Goal: Communication & Community: Answer question/provide support

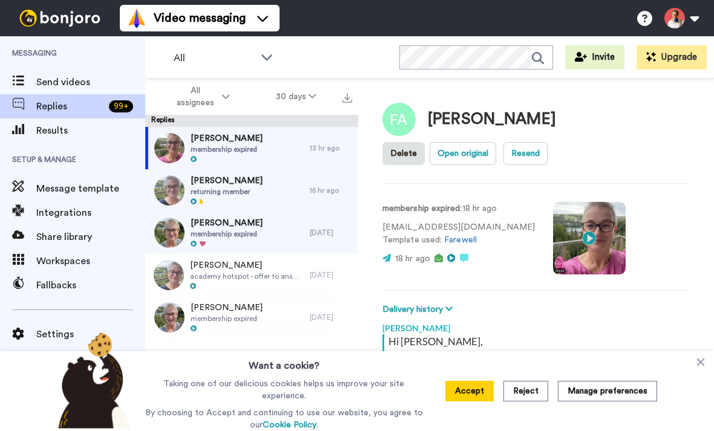
scroll to position [233, 0]
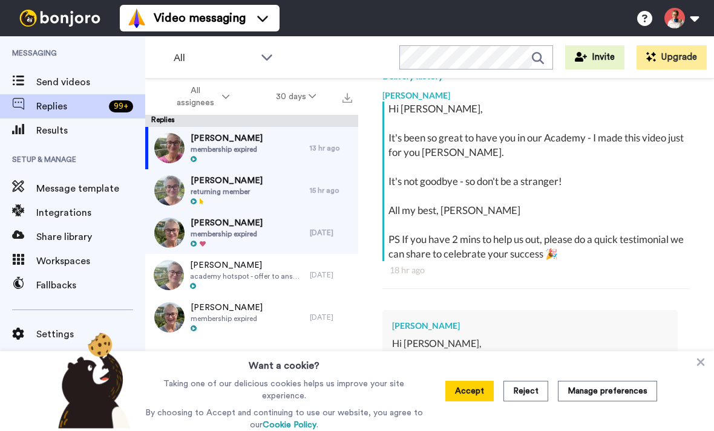
type textarea "x"
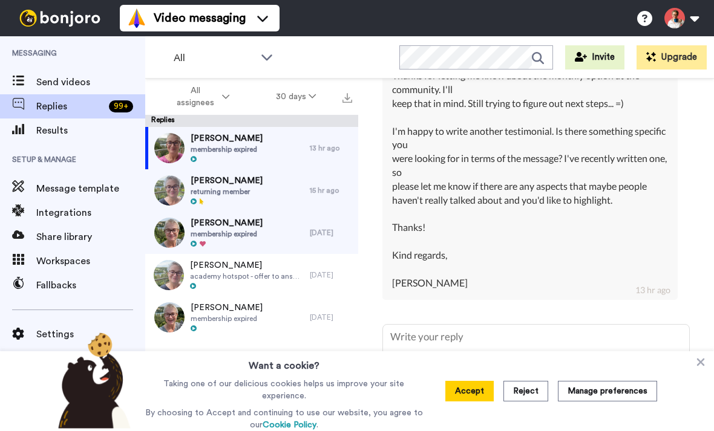
scroll to position [596, 0]
click at [459, 395] on button "Accept" at bounding box center [469, 391] width 48 height 21
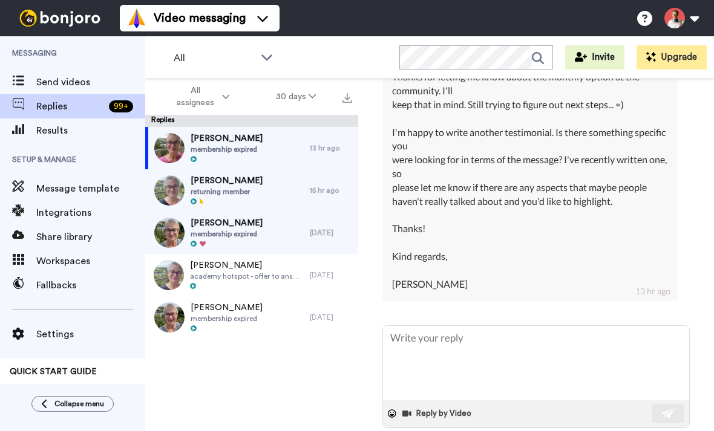
click at [476, 338] on textarea at bounding box center [536, 363] width 306 height 74
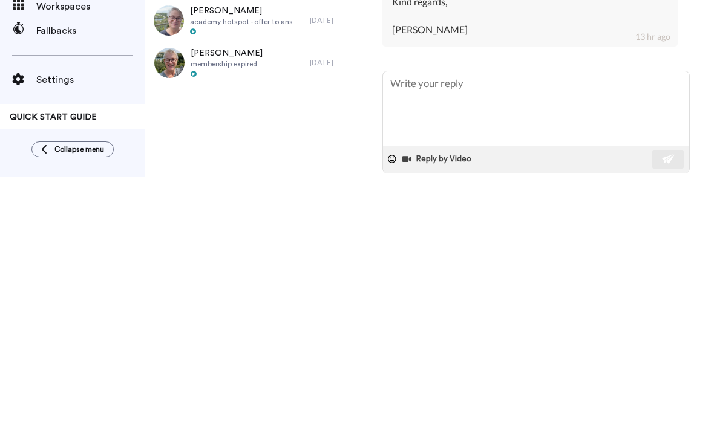
type textarea "A"
type textarea "x"
type textarea "Ah"
type textarea "x"
type textarea "Ah"
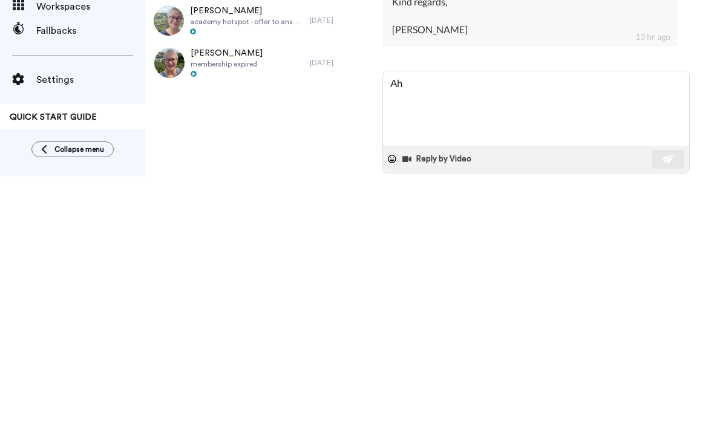
type textarea "x"
type textarea "Ah t"
type textarea "x"
type textarea "Ah th"
type textarea "x"
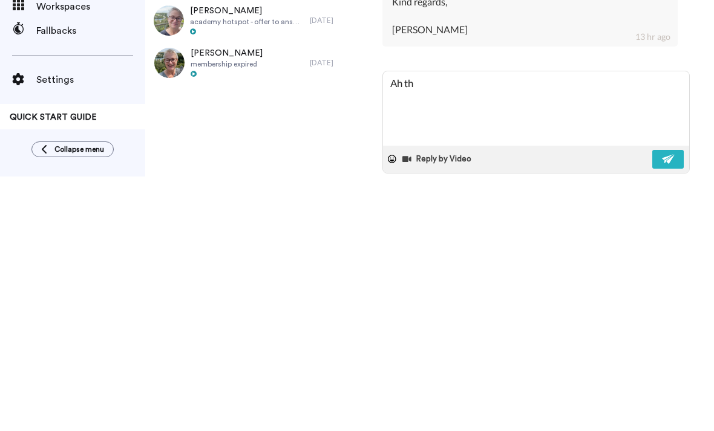
type textarea "Ah tha"
type textarea "x"
type textarea "Ah than"
type textarea "x"
type textarea "Ah thank"
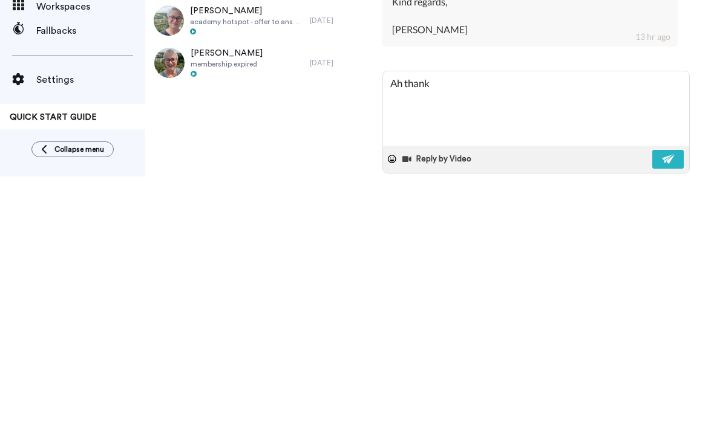
type textarea "x"
type textarea "Ah thanks"
type textarea "x"
type textarea "Ah thanks."
type textarea "x"
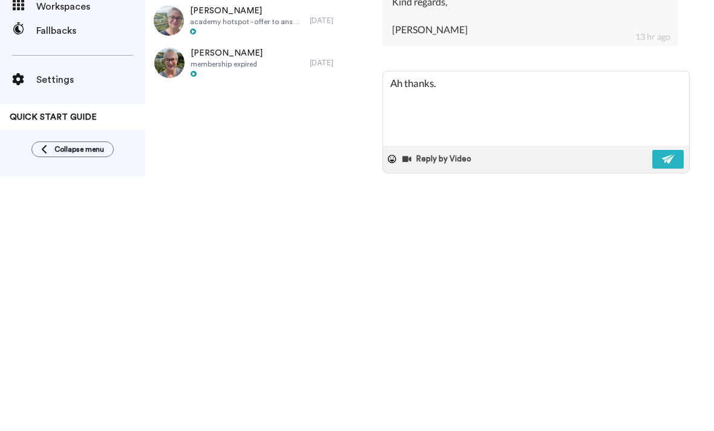
type textarea "Ah thanks."
type textarea "x"
type textarea "Ah thanks."
type textarea "x"
type textarea "Ah thanks. I"
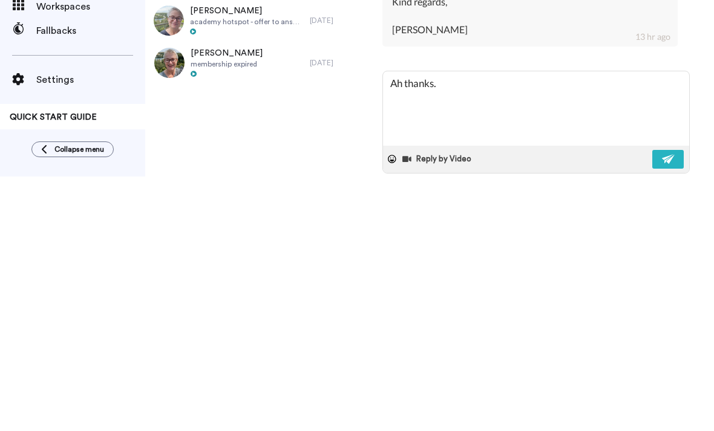
type textarea "x"
type textarea "Ah thanks. I"
type textarea "x"
type textarea "Ah thanks. I t"
type textarea "x"
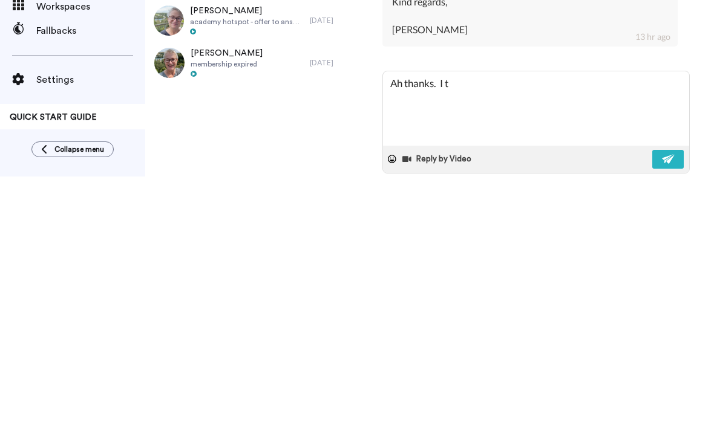
type textarea "Ah thanks. I th"
type textarea "x"
type textarea "Ah thanks. I thi"
type textarea "x"
type textarea "Ah thanks. I thin"
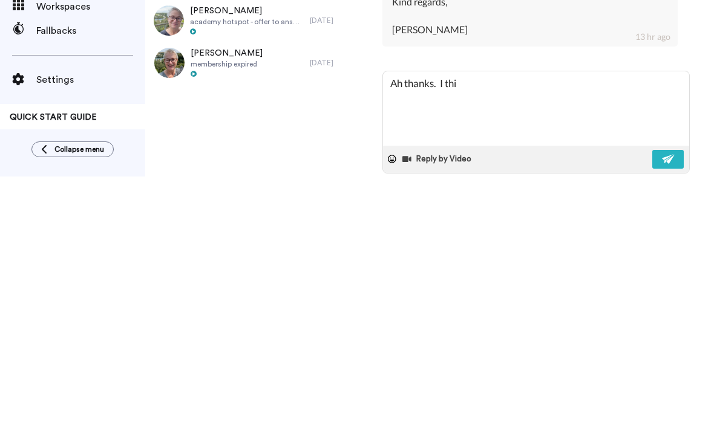
type textarea "x"
type textarea "Ah thanks. I think"
type textarea "x"
type textarea "Ah thanks. I think"
type textarea "x"
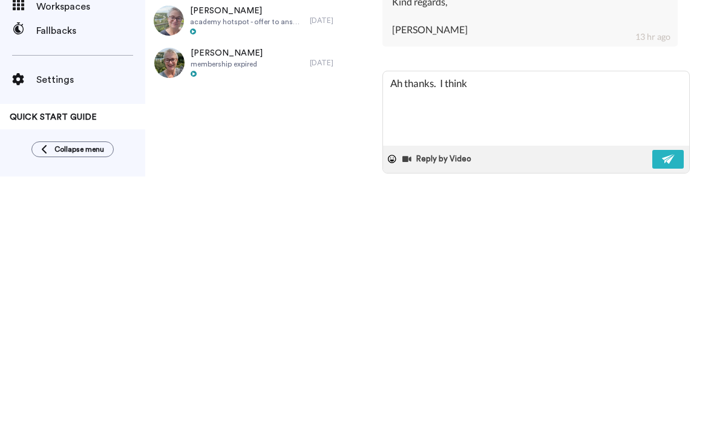
type textarea "Ah thanks. I think y"
type textarea "x"
type textarea "Ah thanks. I think yo"
type textarea "x"
type textarea "Ah thanks. I think you"
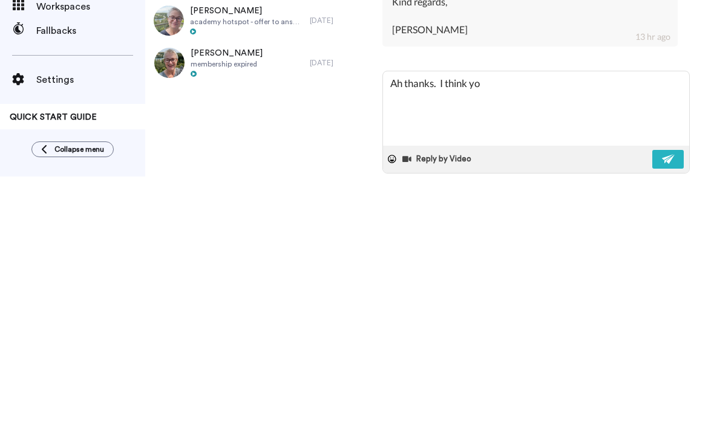
type textarea "x"
type textarea "Ah thanks. I think your"
type textarea "x"
type textarea "Ah thanks. I think youre"
type textarea "x"
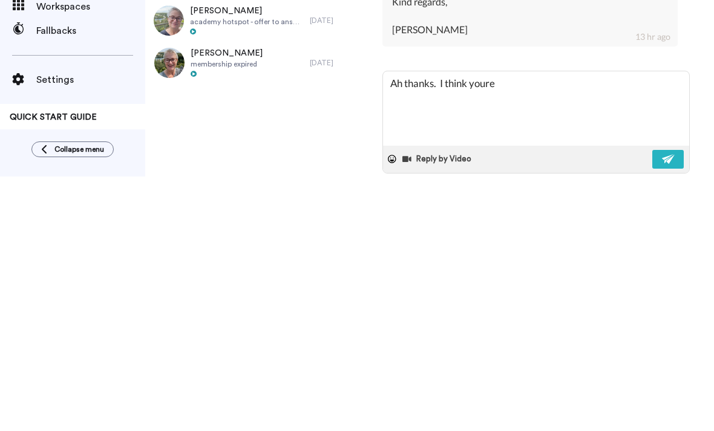
type textarea "Ah thanks. I think you’re"
type textarea "x"
type textarea "Ah thanks. I think you’re"
type textarea "x"
type textarea "Ah thanks. I think you’re"
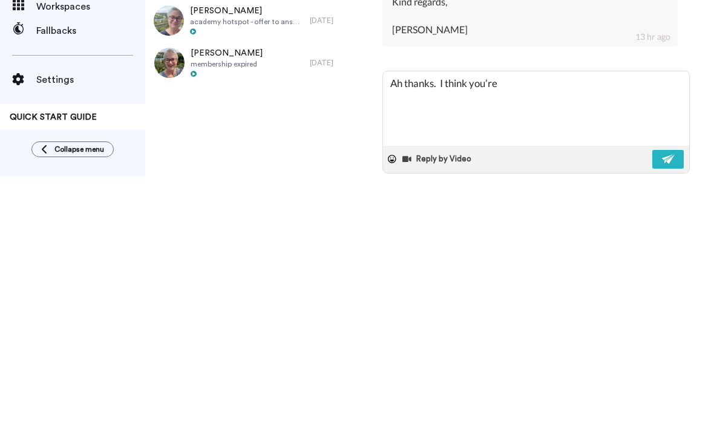
type textarea "x"
type textarea "Ah thanks. I think you’r"
type textarea "x"
type textarea "Ah thanks. I think you’"
type textarea "x"
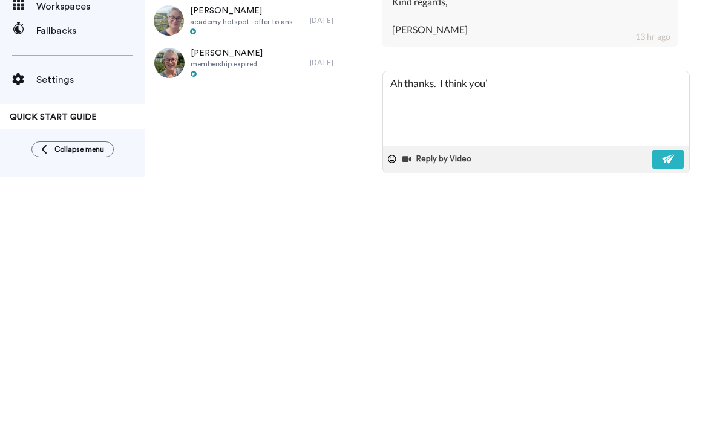
type textarea "Ah thanks. I think you"
type textarea "x"
type textarea "Ah thanks. I think your"
type textarea "x"
type textarea "Ah thanks. I think your"
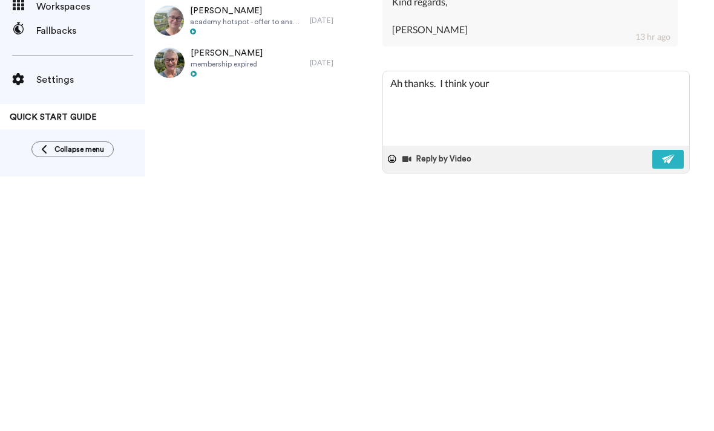
type textarea "x"
type textarea "Ah thanks. I think your t"
type textarea "x"
type textarea "Ah thanks. I think your te"
type textarea "x"
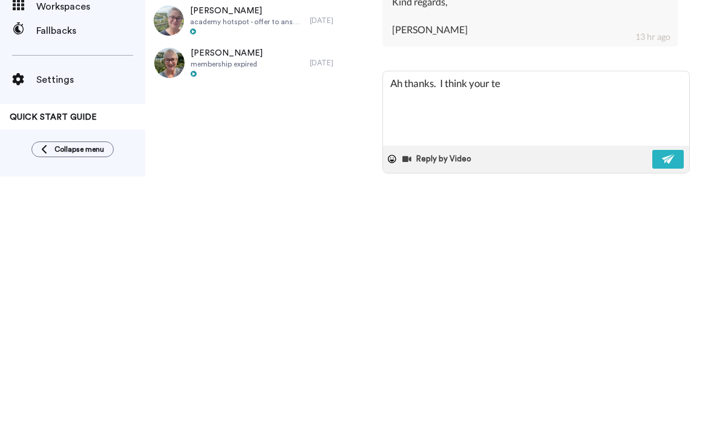
type textarea "Ah thanks. I think your tes"
type textarea "x"
type textarea "Ah thanks. I think your test"
type textarea "x"
type textarea "Ah thanks. I think your testi"
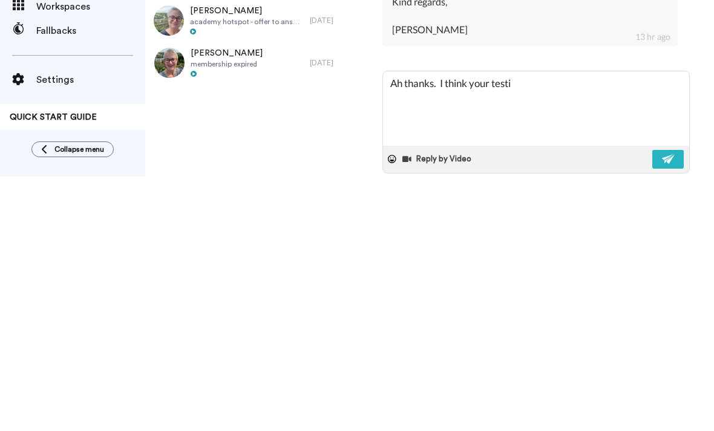
type textarea "x"
type textarea "Ah thanks. I think your [MEDICAL_DATA]"
type textarea "x"
type textarea "Ah thanks. I think your testimo"
type textarea "x"
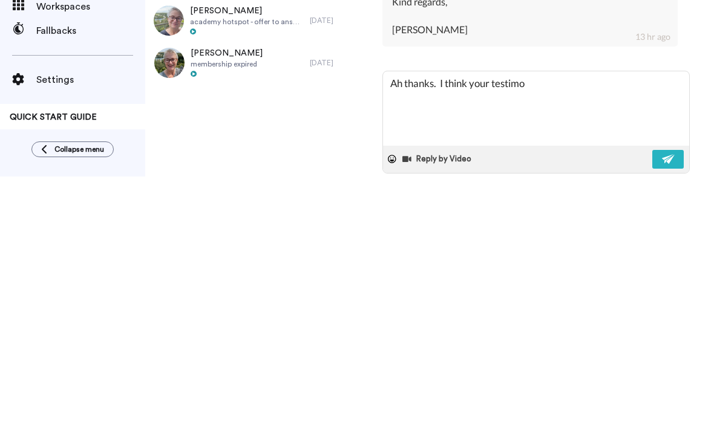
type textarea "Ah thanks. I think your testimon"
type textarea "x"
type textarea "Ah thanks. I think your testimoni"
type textarea "x"
type textarea "Ah thanks. I think your testimonia"
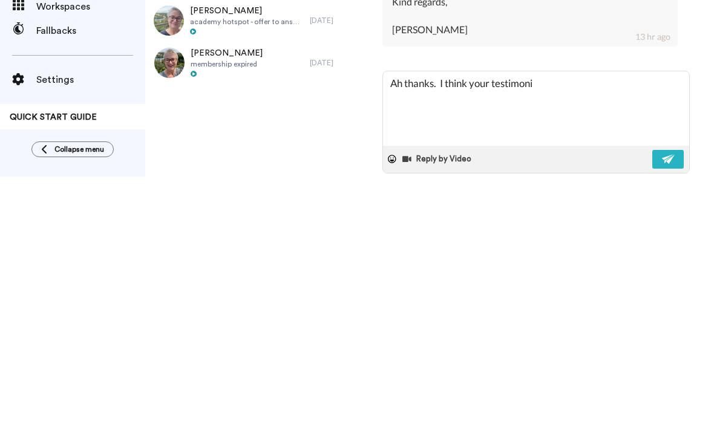
type textarea "x"
type textarea "Ah thanks. I think your testimonial"
type textarea "x"
type textarea "Ah thanks. I think your testimonial"
type textarea "x"
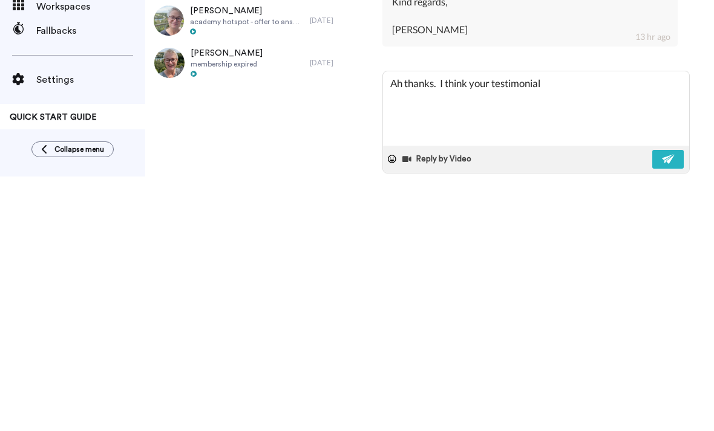
type textarea "Ah thanks. I think your testimonial c"
type textarea "x"
type textarea "Ah thanks. I think your testimonial co"
type textarea "x"
type textarea "Ah thanks. I think your testimonial con"
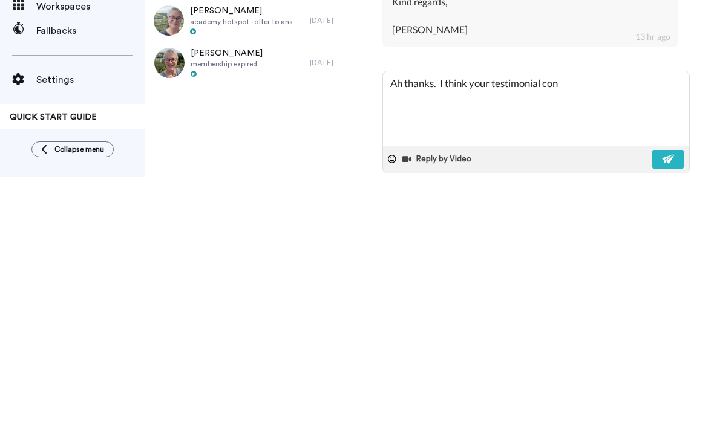
type textarea "x"
type textarea "Ah thanks. I think your testimonial cont"
type textarea "x"
type textarea "Ah thanks. I think your testimonial contr"
type textarea "x"
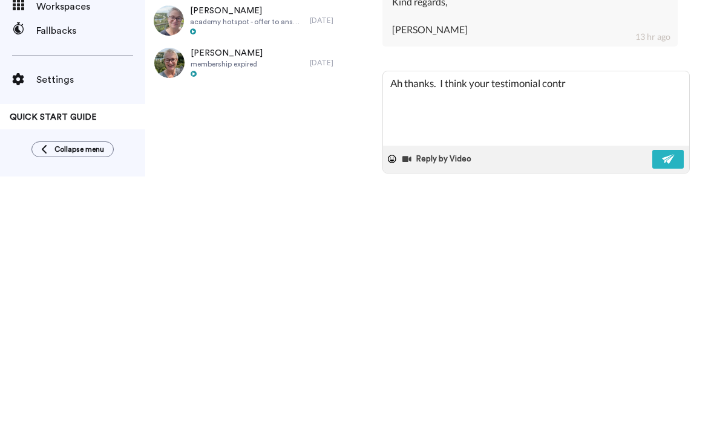
type textarea "Ah thanks. I think your testimonial contri"
type textarea "x"
type textarea "Ah thanks. I think your testimonial contrib"
type textarea "x"
type textarea "Ah thanks. I think your testimonial contribu"
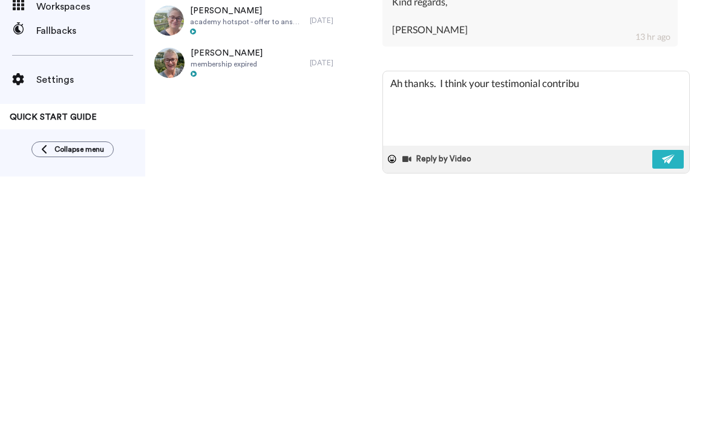
type textarea "x"
type textarea "Ah thanks. I think your testimonial contribut"
type textarea "x"
type textarea "Ah thanks. I think your testimonial contributi"
type textarea "x"
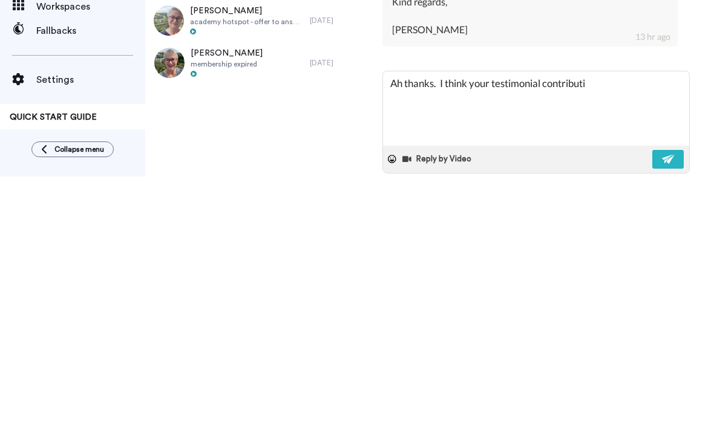
type textarea "Ah thanks. I think your testimonial contributio"
type textarea "x"
type textarea "Ah thanks. I think your testimonial contribution"
type textarea "x"
type textarea "Ah thanks. I think your testimonial contribution"
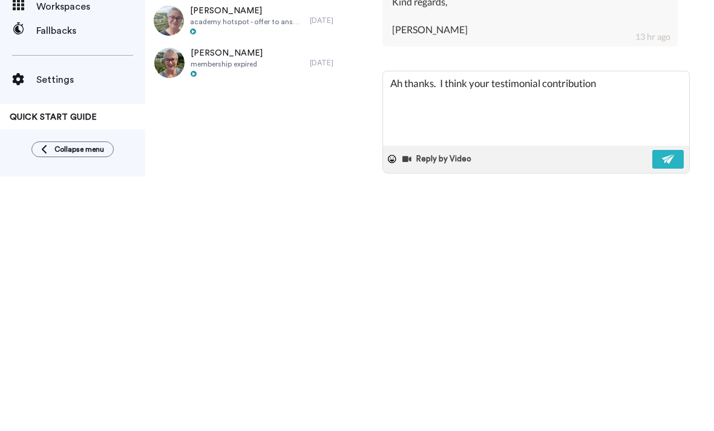
type textarea "x"
type textarea "Ah thanks. I think your testimonial contribution i"
type textarea "x"
type textarea "Ah thanks. I think your testimonial contribution is"
type textarea "x"
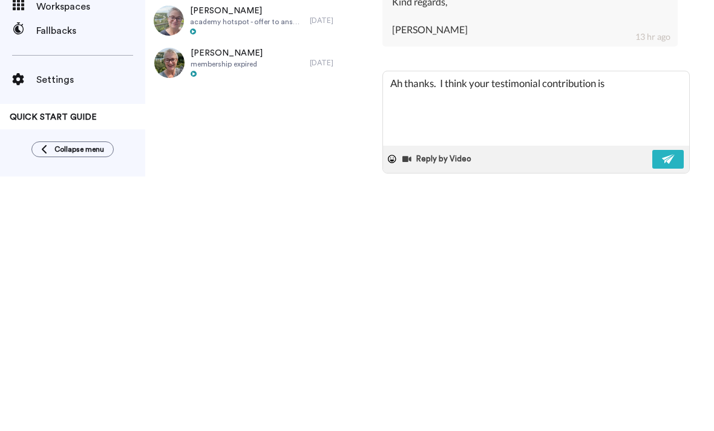
type textarea "Ah thanks. I think your testimonial contribution is"
type textarea "x"
type textarea "Ah thanks. I think your testimonial contribution is a"
type textarea "x"
type textarea "Ah thanks. I think your testimonial contribution is al"
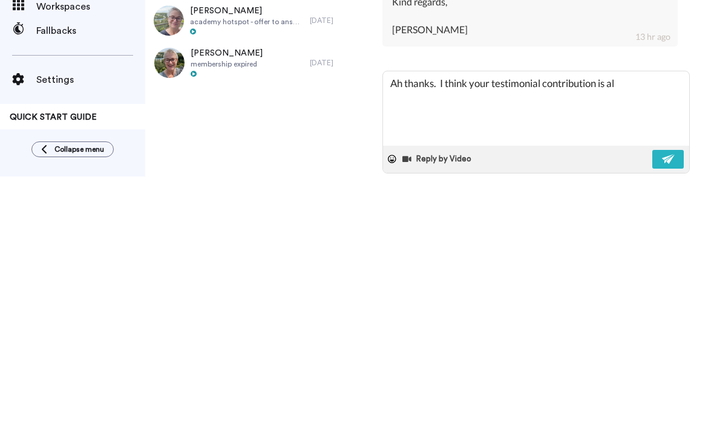
type textarea "x"
type textarea "Ah thanks. I think your testimonial contribution is alr"
type textarea "x"
type textarea "Ah thanks. I think your testimonial contribution is alre"
type textarea "x"
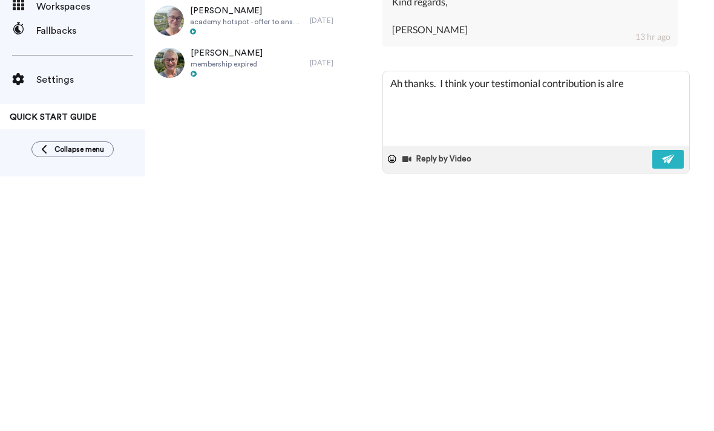
type textarea "Ah thanks. I think your testimonial contribution is alrea"
type textarea "x"
type textarea "Ah thanks. I think your testimonial contribution is alread"
type textarea "x"
type textarea "Ah thanks. I think your testimonial contribution is already"
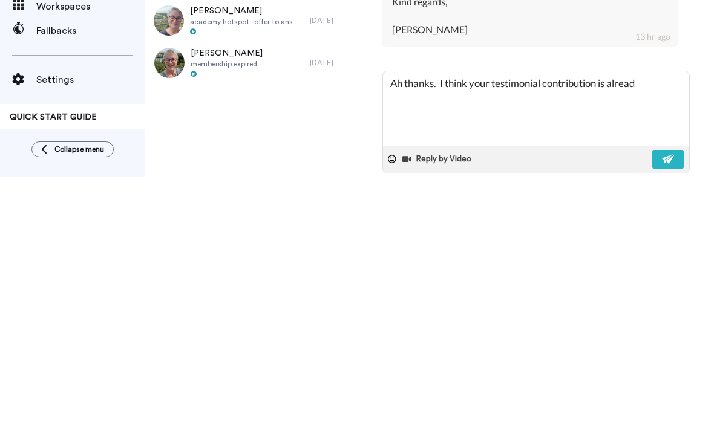
type textarea "x"
type textarea "Ah thanks. I think your testimonial contribution is already"
type textarea "x"
type textarea "Ah thanks. I think your testimonial contribution is already g"
type textarea "x"
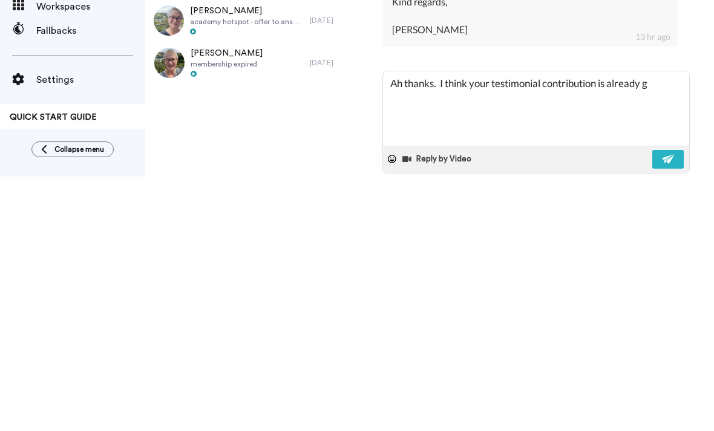
type textarea "Ah thanks. I think your testimonial contribution is already gr"
type textarea "x"
type textarea "Ah thanks. I think your testimonial contribution is already gre"
type textarea "x"
type textarea "Ah thanks. I think your testimonial contribution is already grea"
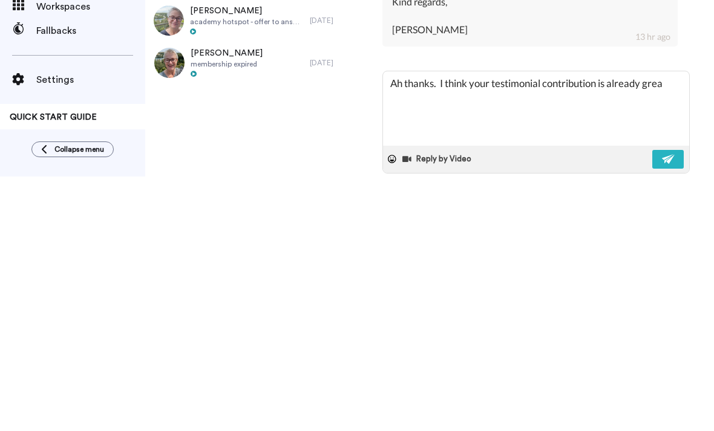
type textarea "x"
type textarea "Ah thanks. I think your testimonial contribution is already great"
type textarea "x"
type textarea "Ah thanks. I think your testimonial contribution is already great"
type textarea "x"
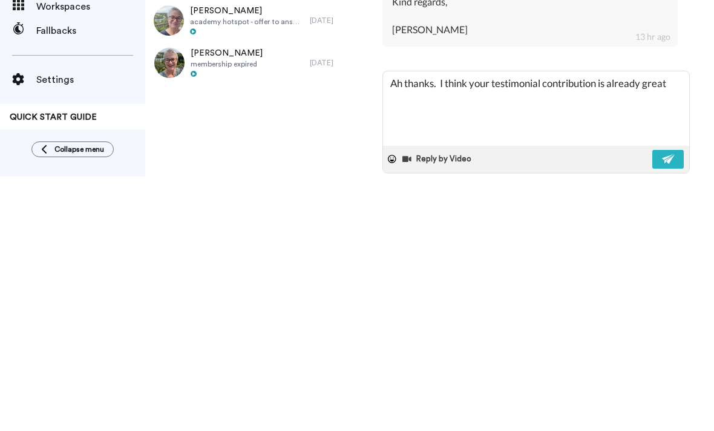
type textarea "Ah thanks. I think your testimonial contribution is already great s"
type textarea "x"
type textarea "Ah thanks. I think your testimonial contribution is already great so"
type textarea "x"
type textarea "Ah thanks. I think your testimonial contribution is already great so"
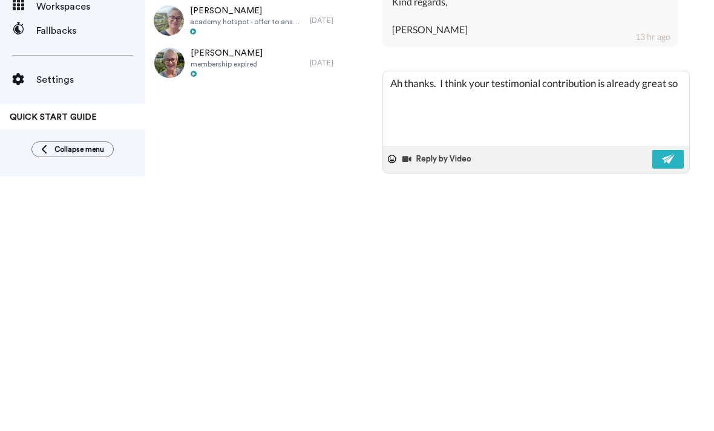
type textarea "x"
type textarea "Ah thanks. I think your testimonial contribution is already great so n"
type textarea "x"
type textarea "Ah thanks. I think your testimonial contribution is already great so no"
type textarea "x"
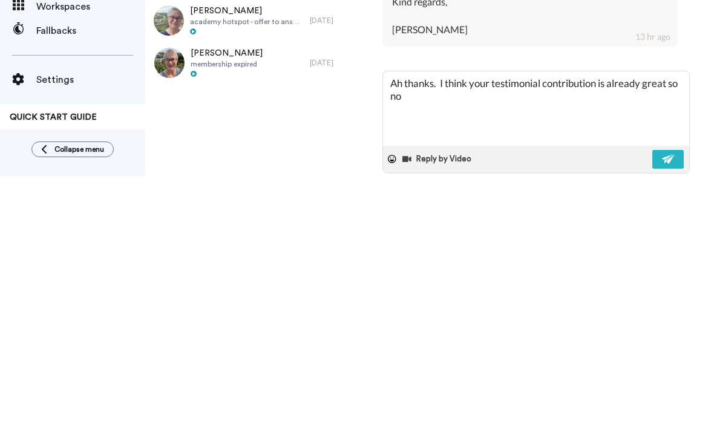
type textarea "Ah thanks. I think your testimonial contribution is already great so no"
type textarea "x"
type textarea "Ah thanks. I think your testimonial contribution is already great so no n"
type textarea "x"
type textarea "Ah thanks. I think your testimonial contribution is already great so no ne"
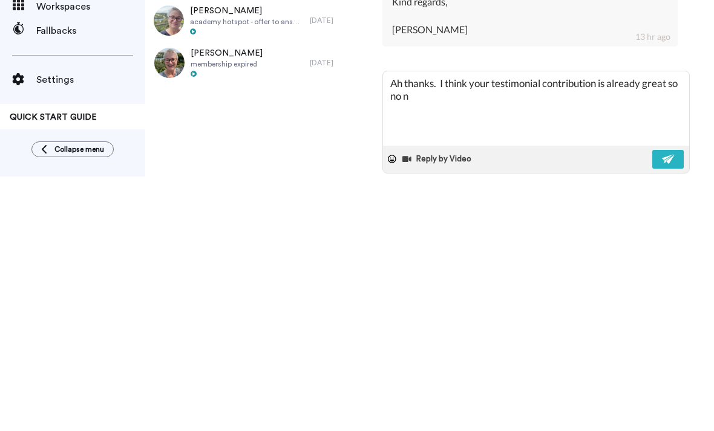
type textarea "x"
type textarea "Ah thanks. I think your testimonial contribution is already great so no nee"
type textarea "x"
type textarea "Ah thanks. I think your testimonial contribution is already great so no need"
type textarea "x"
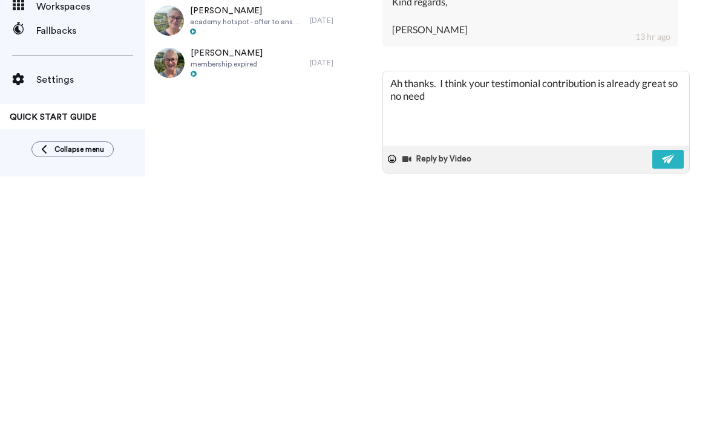
type textarea "Ah thanks. I think your testimonial contribution is already great so no need"
type textarea "x"
type textarea "Ah thanks. I think your testimonial contribution is already great so no need t"
type textarea "x"
type textarea "Ah thanks. I think your testimonial contribution is already great so no need to"
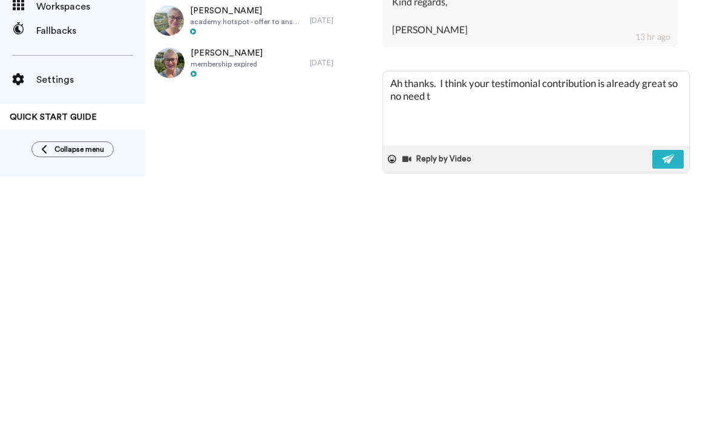
type textarea "x"
type textarea "Ah thanks. I think your testimonial contribution is already great so no need to"
type textarea "x"
type textarea "Ah thanks. I think your testimonial contribution is already great so no need to…"
type textarea "x"
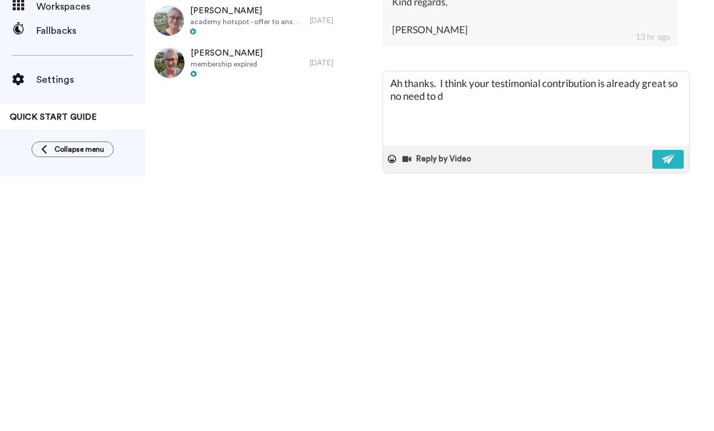
type textarea "Ah thanks. I think your testimonial contribution is already great so no need to…"
type textarea "x"
type textarea "Ah thanks. I think your testimonial contribution is already great so no need to…"
type textarea "x"
type textarea "Ah thanks. I think your testimonial contribution is already great so no need to…"
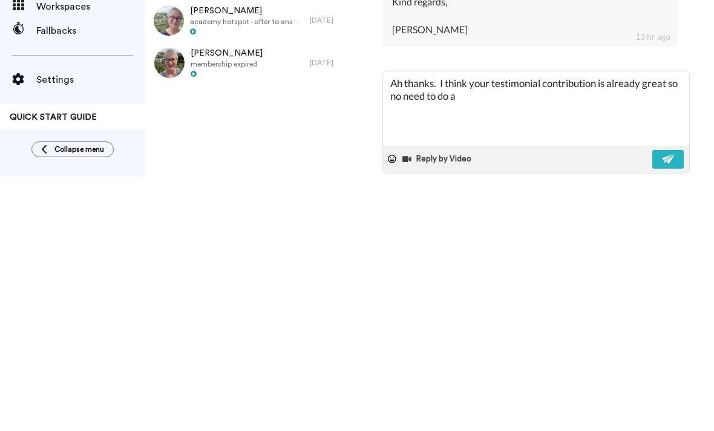
type textarea "x"
type textarea "Ah thanks. I think your testimonial contribution is already great so no need to…"
type textarea "x"
type textarea "Ah thanks. I think your testimonial contribution is already great so no need to…"
type textarea "x"
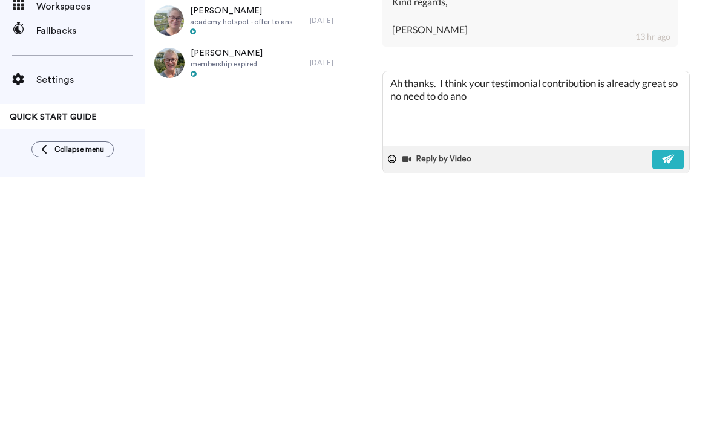
type textarea "Ah thanks. I think your testimonial contribution is already great so no need to…"
type textarea "x"
type textarea "Ah thanks. I think your testimonial contribution is already great so no need to…"
type textarea "x"
type textarea "Ah thanks. I think your testimonial contribution is already great so no need to…"
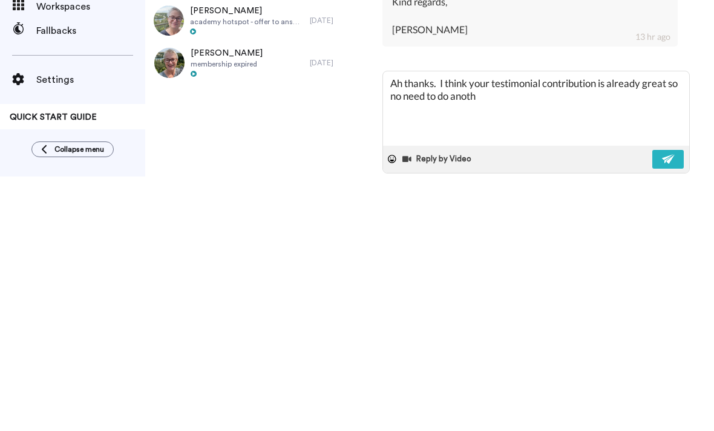
type textarea "x"
type textarea "Ah thanks. I think your testimonial contribution is already great so no need to…"
type textarea "x"
type textarea "Ah thanks. I think your testimonial contribution is already great so no need to…"
click at [469, 326] on textarea "Ah thanks. I think your testimonial contribution is already great so no need to…" at bounding box center [536, 363] width 306 height 74
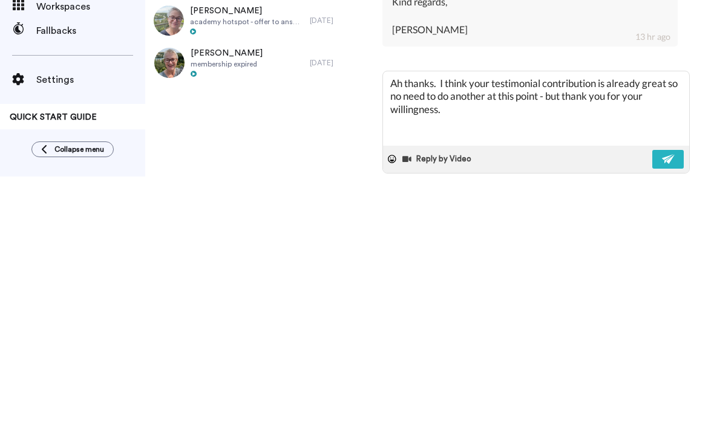
click at [465, 326] on textarea "Ah thanks. I think your testimonial contribution is already great so no need to…" at bounding box center [536, 363] width 306 height 74
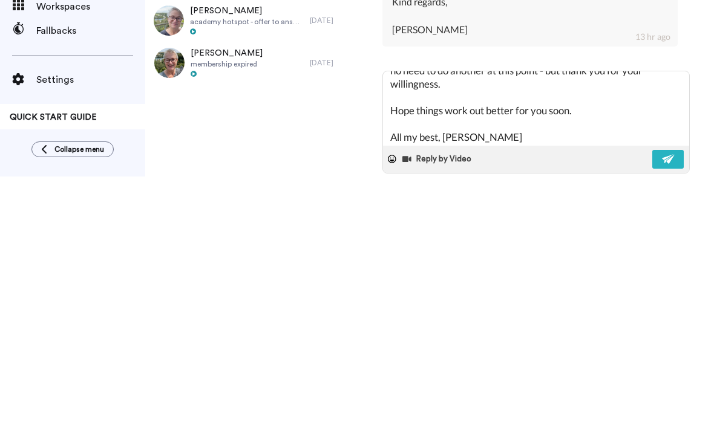
scroll to position [20, 0]
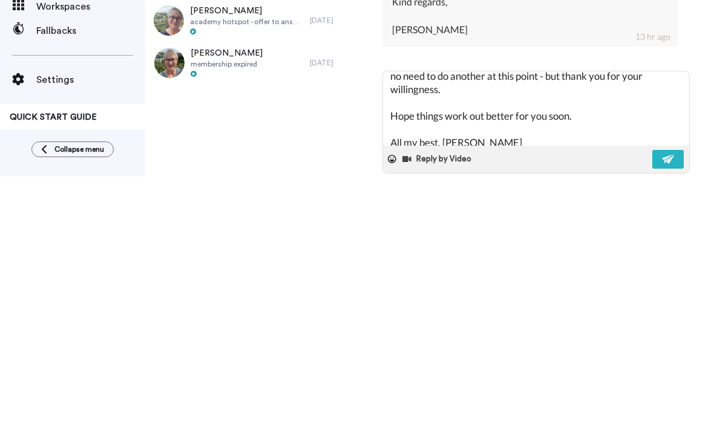
click at [671, 409] on img at bounding box center [668, 414] width 13 height 10
